Goal: Transaction & Acquisition: Purchase product/service

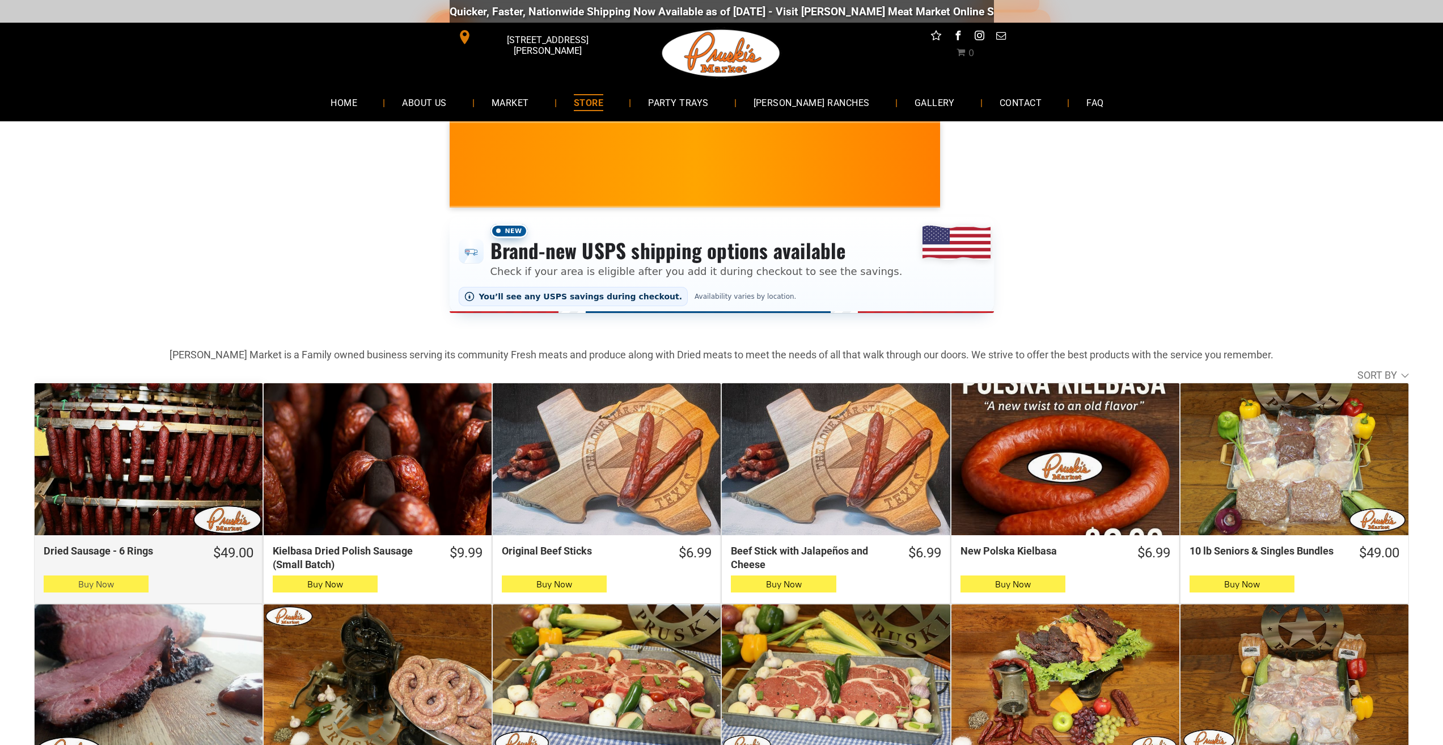
click at [52, 586] on button "Buy Now" at bounding box center [96, 584] width 105 height 17
click at [86, 585] on span "Buy Now" at bounding box center [96, 584] width 36 height 11
click at [105, 586] on span "Buy Now" at bounding box center [96, 584] width 36 height 11
